Goal: Find specific page/section: Find specific page/section

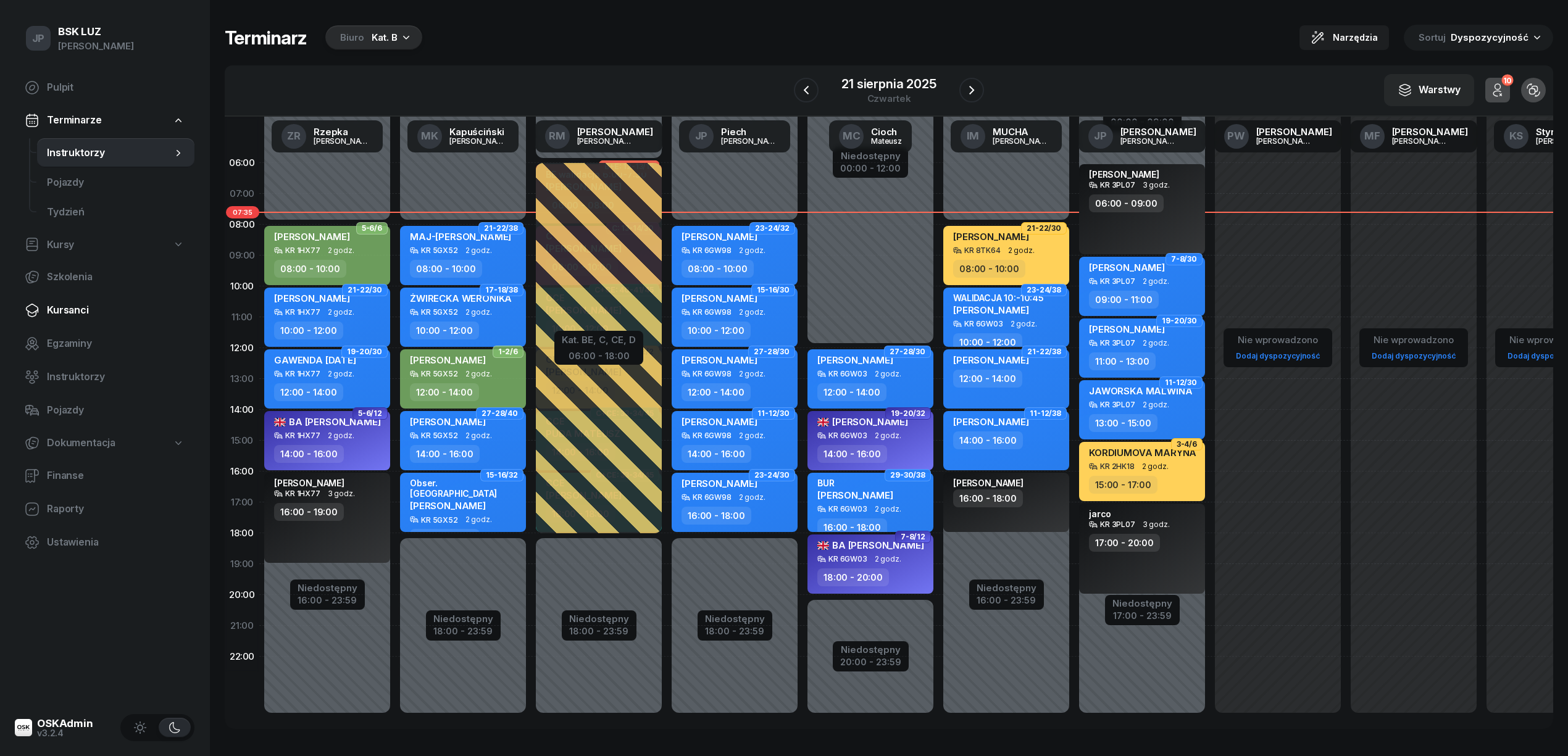
click at [84, 309] on span "Kursanci" at bounding box center [115, 310] width 137 height 16
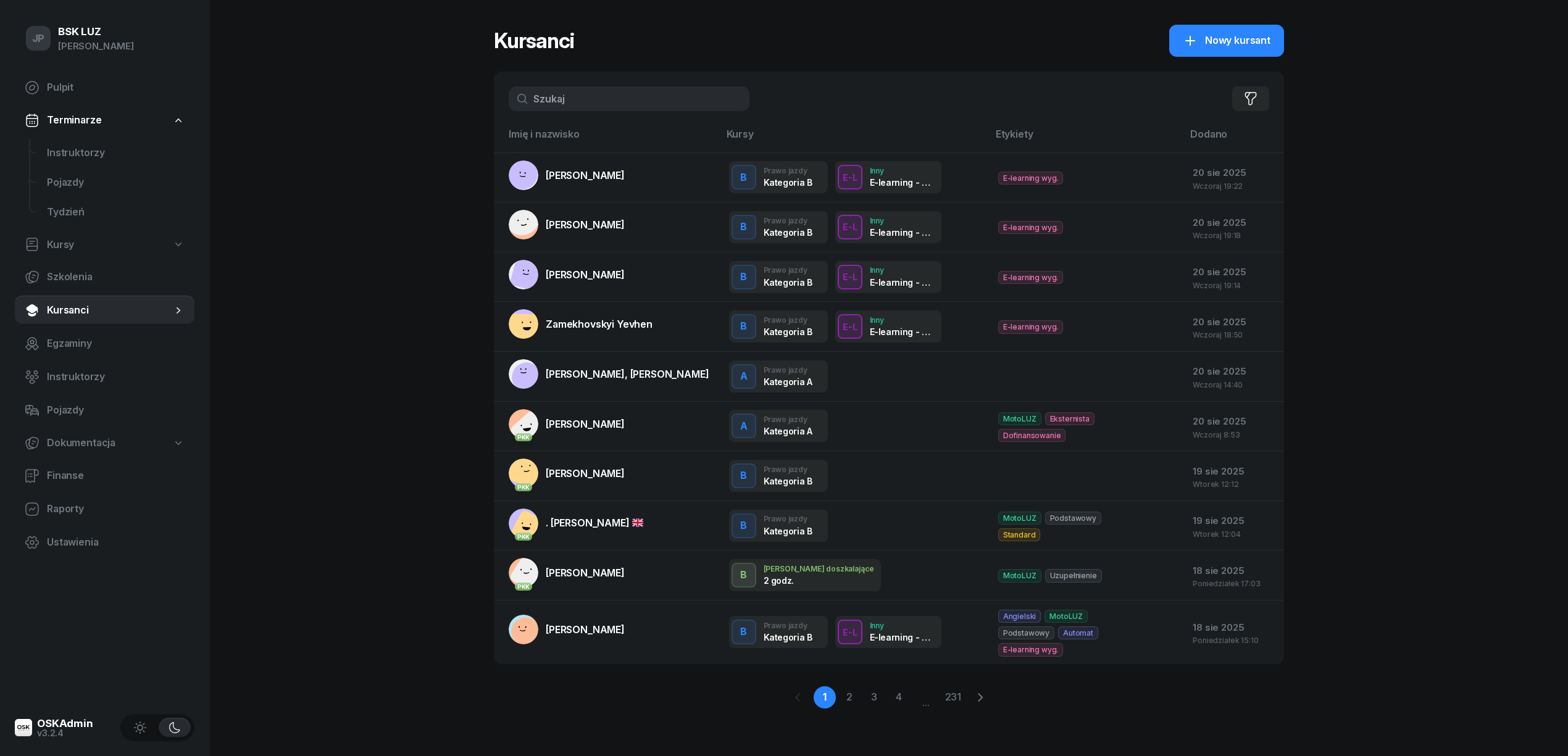
click at [532, 97] on input "text" at bounding box center [629, 99] width 241 height 24
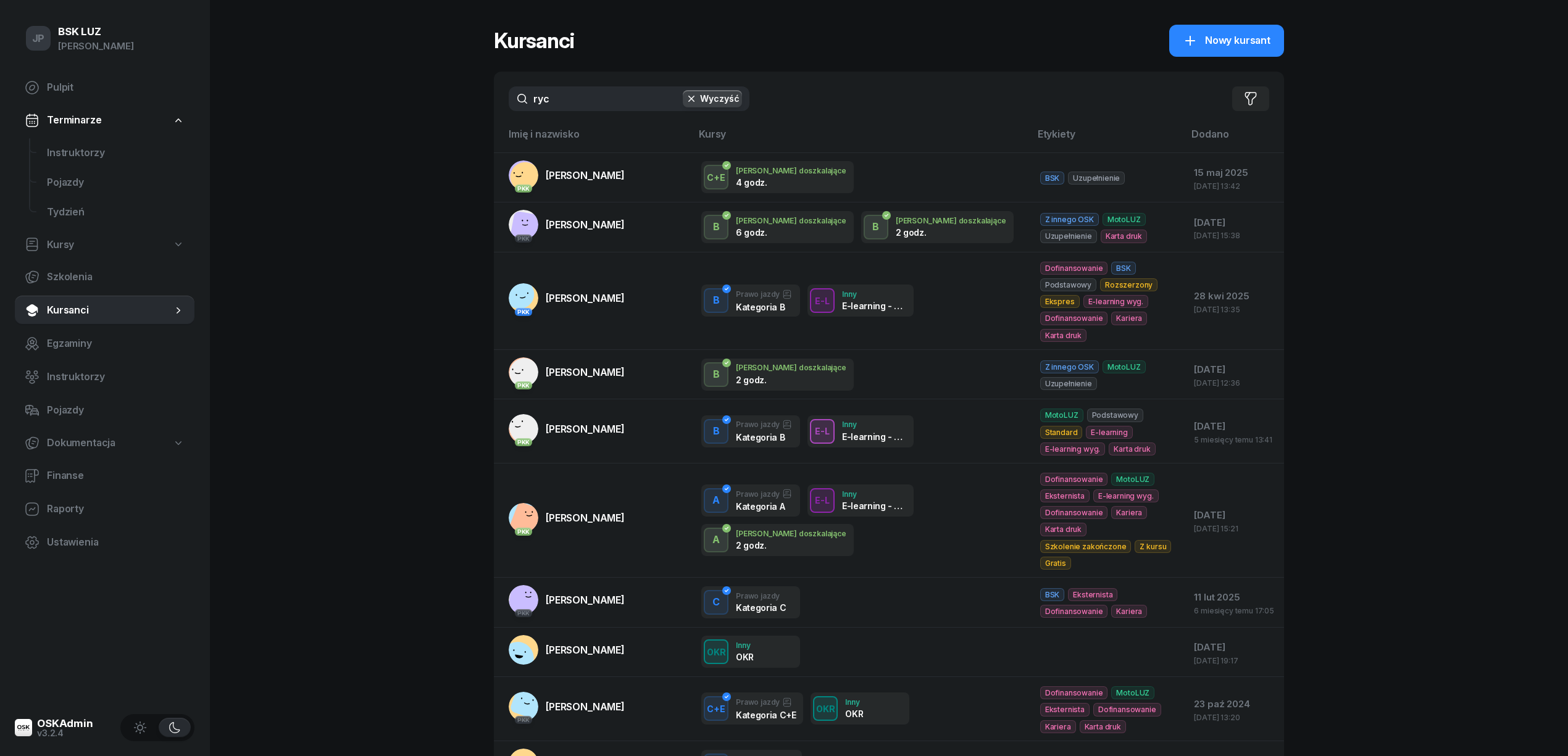
type input "ry"
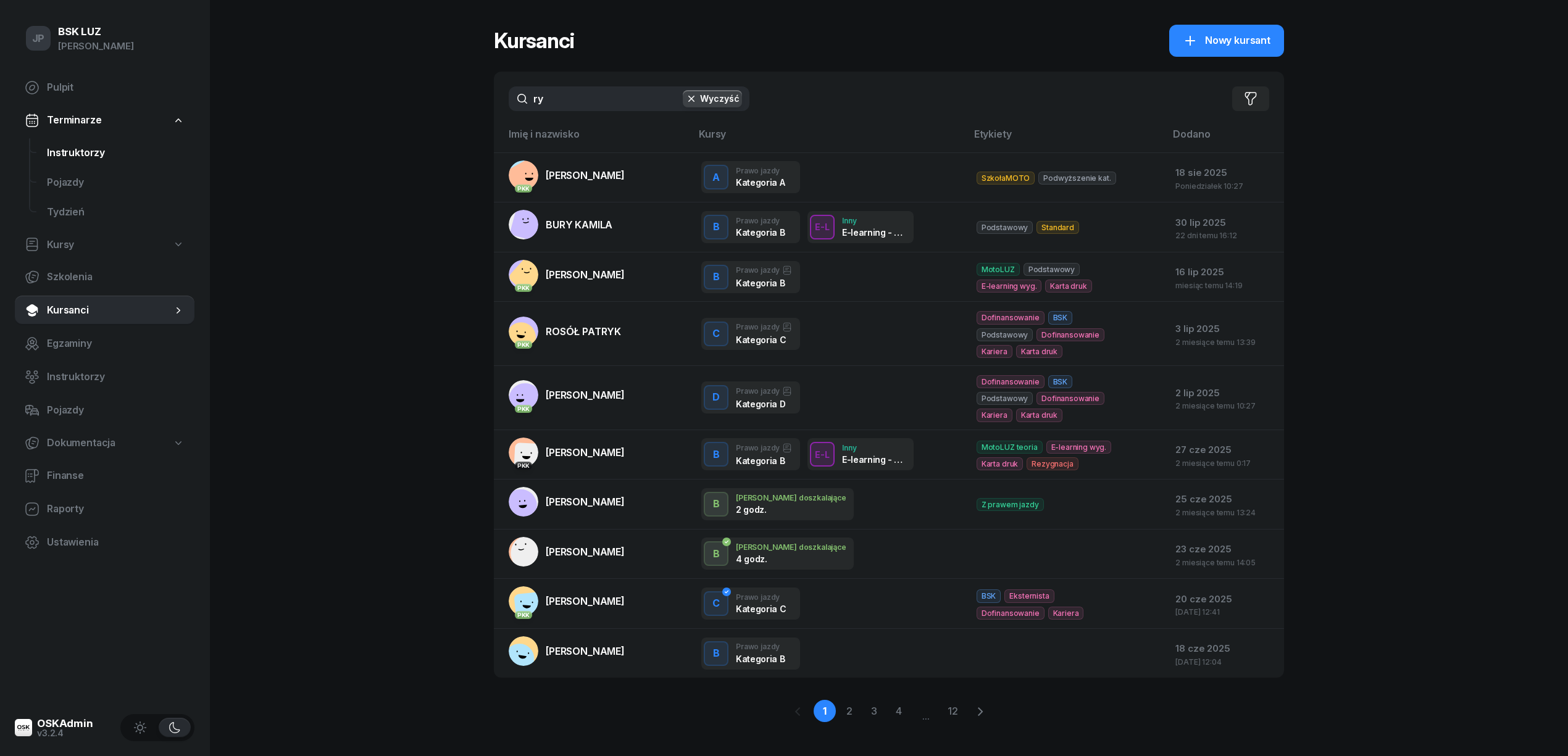
click at [75, 153] on span "Instruktorzy" at bounding box center [115, 153] width 137 height 16
